Goal: Transaction & Acquisition: Subscribe to service/newsletter

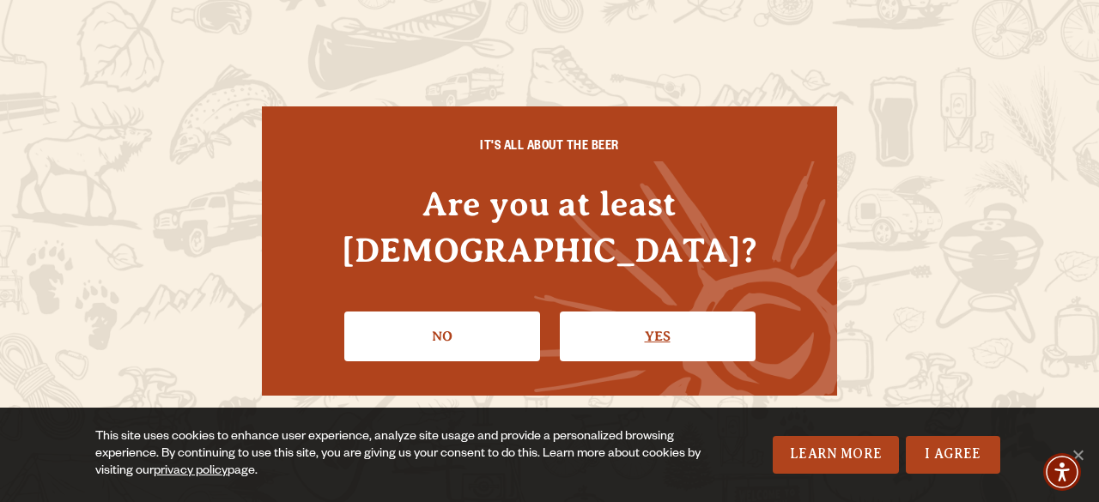
click at [641, 325] on link "Yes" at bounding box center [658, 337] width 196 height 50
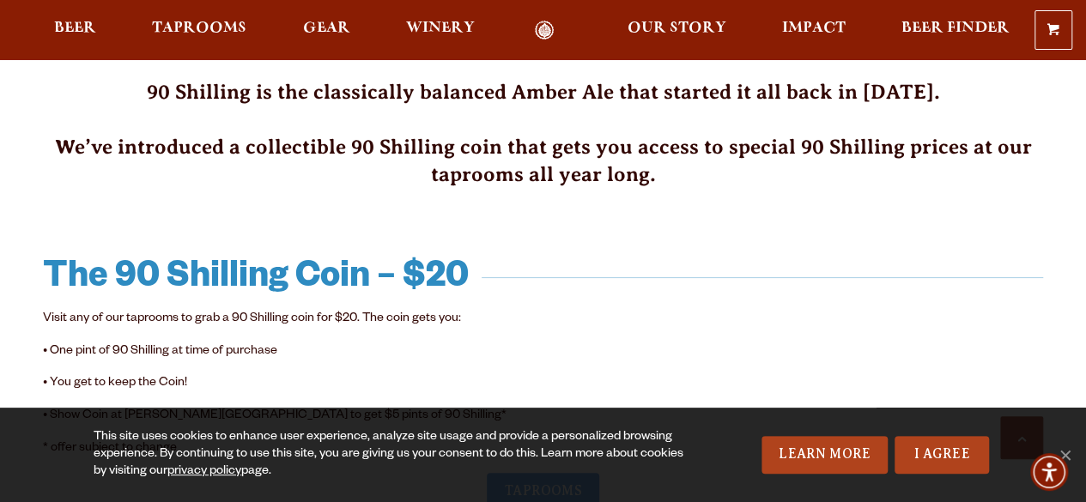
scroll to position [515, 0]
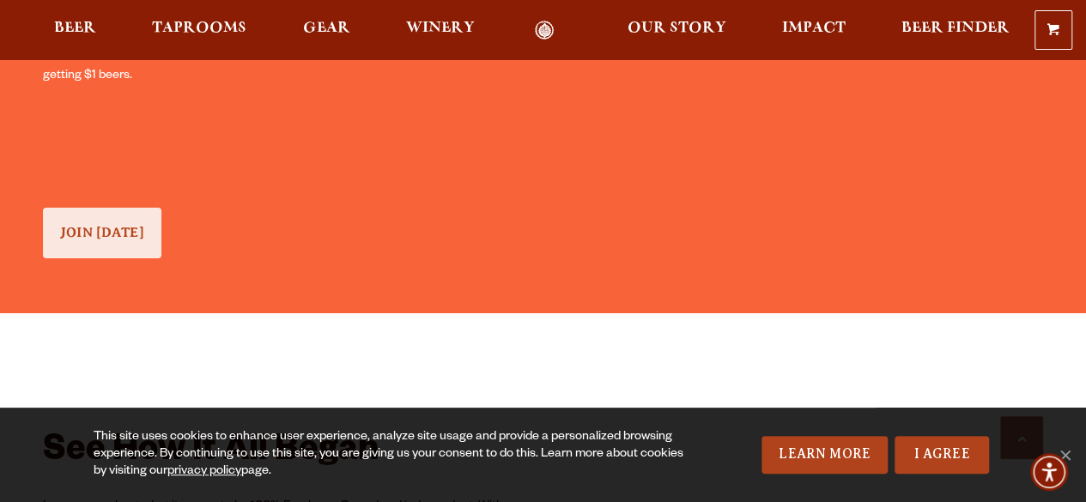
scroll to position [1632, 0]
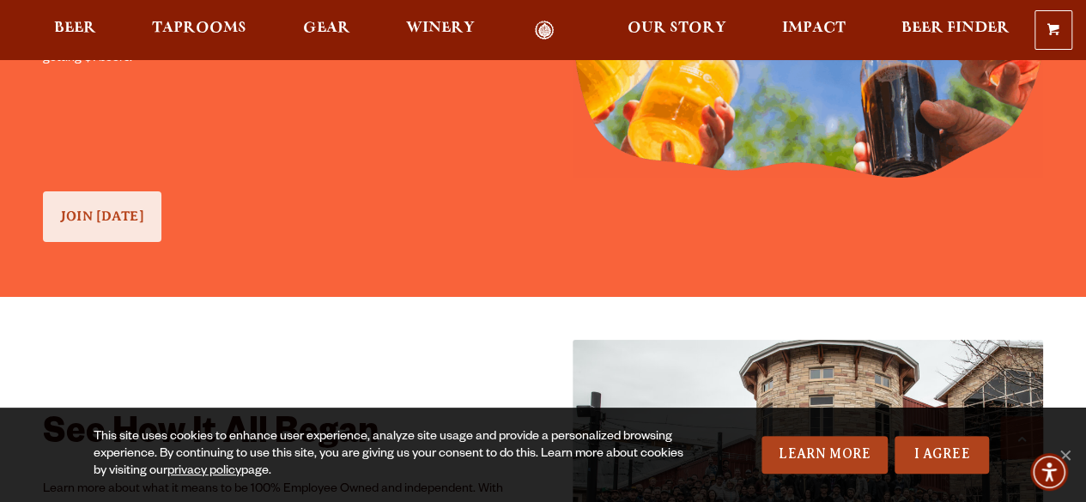
click at [98, 216] on span "JOIN TODAY" at bounding box center [102, 216] width 84 height 15
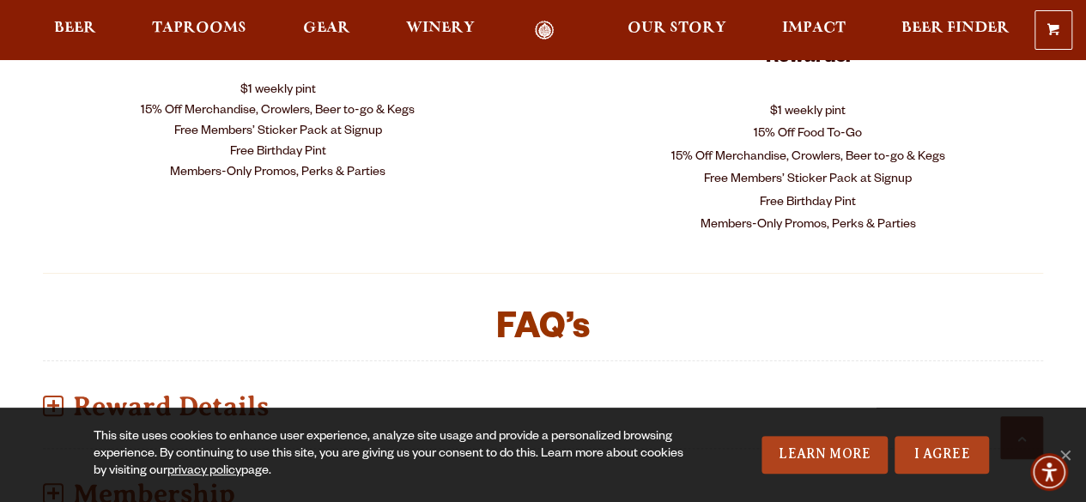
scroll to position [945, 0]
